Goal: Navigation & Orientation: Find specific page/section

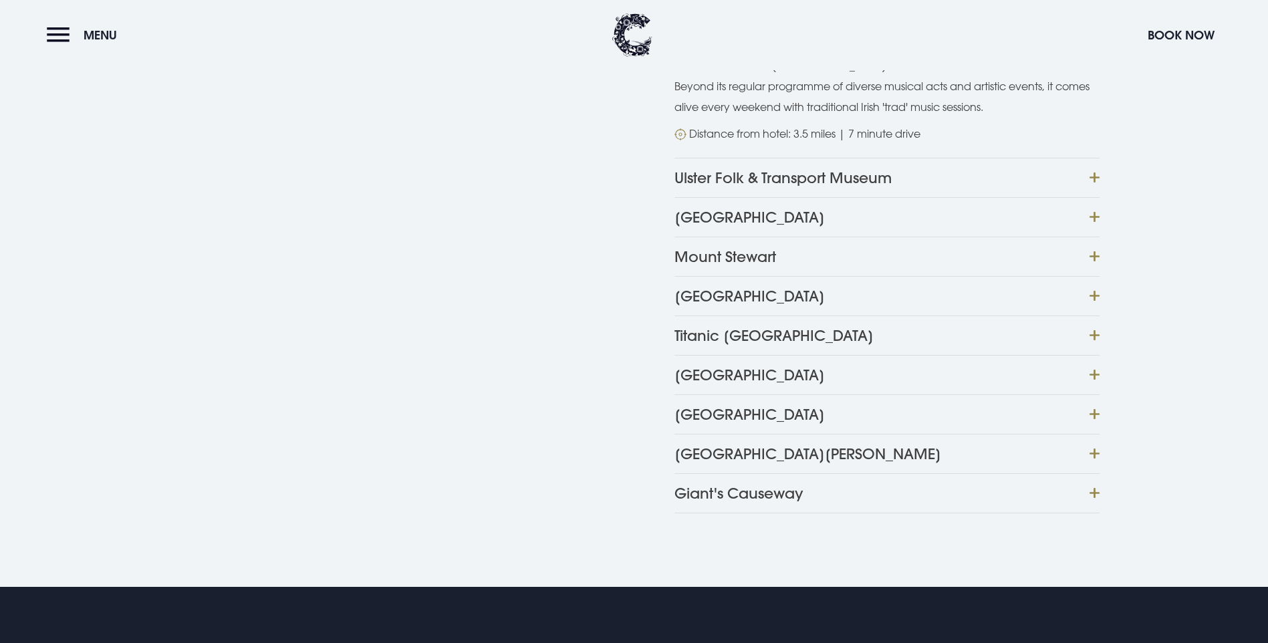
scroll to position [468, 0]
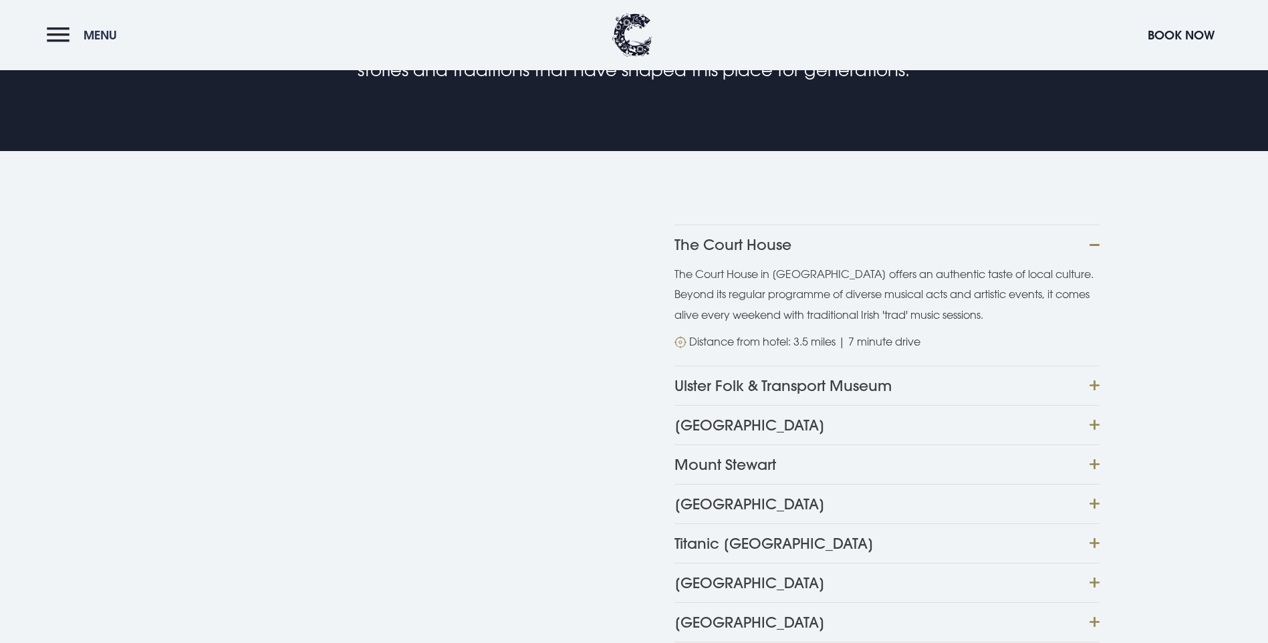
click at [56, 25] on button "Menu" at bounding box center [85, 35] width 77 height 29
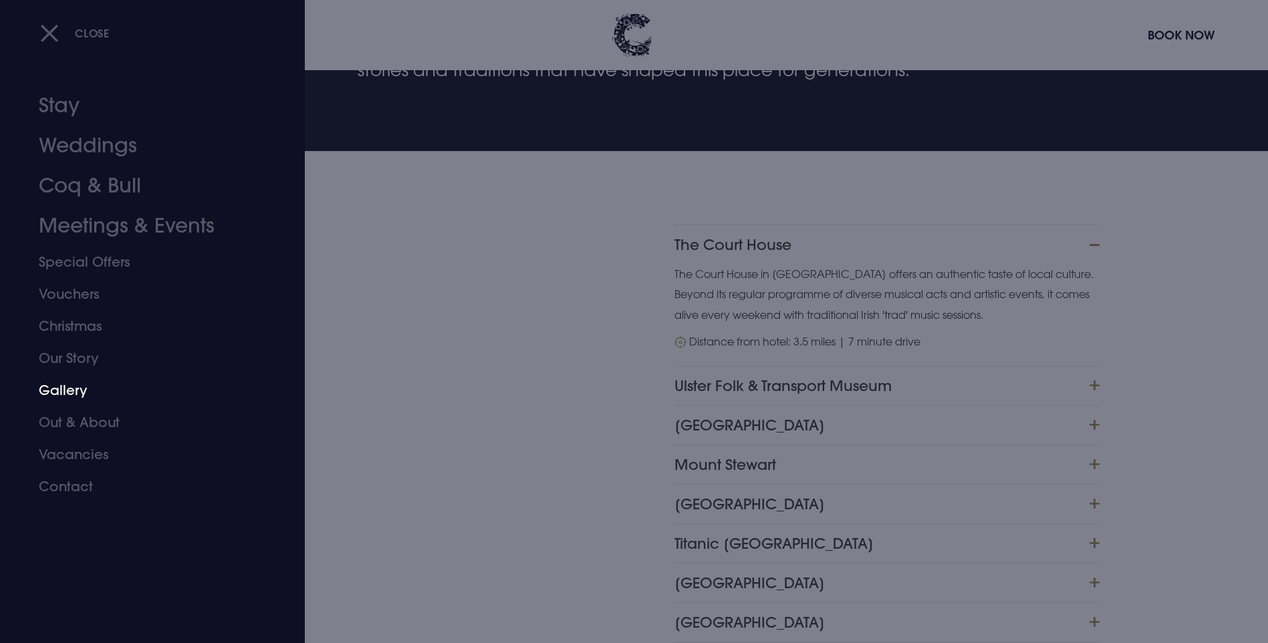
click at [66, 392] on link "Gallery" at bounding box center [144, 390] width 211 height 32
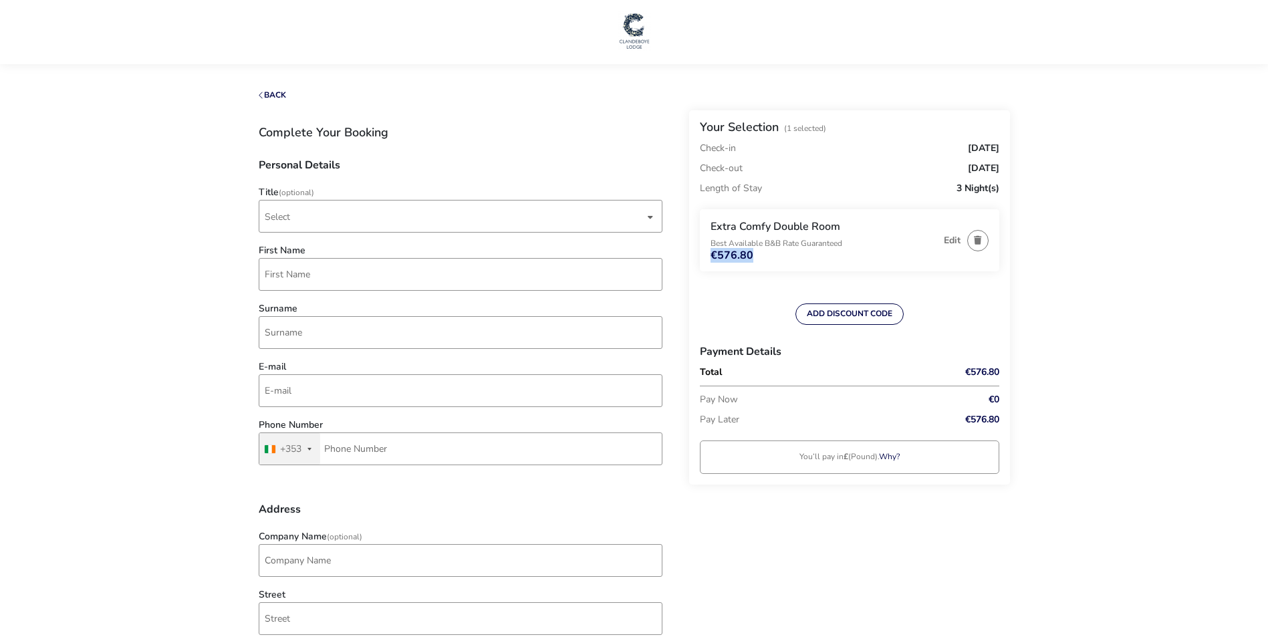
drag, startPoint x: 731, startPoint y: 263, endPoint x: 755, endPoint y: 266, distance: 24.9
click at [755, 266] on div "Extra Comfy Double Room Best Available B&B Rate Guaranteed €576.80 Edit" at bounding box center [849, 240] width 299 height 62
